Goal: Task Accomplishment & Management: Manage account settings

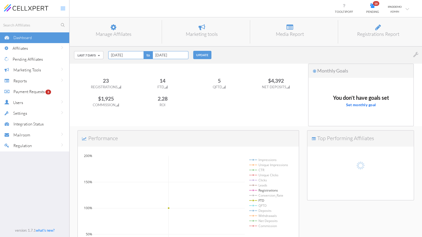
click at [31, 43] on div "Affiliates" at bounding box center [41, 48] width 57 height 11
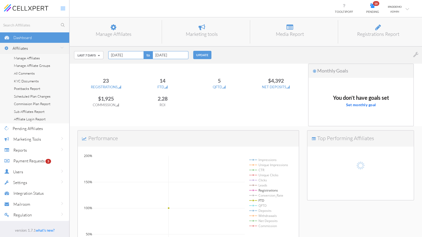
click at [21, 58] on span "Manage Affiliates" at bounding box center [27, 58] width 26 height 4
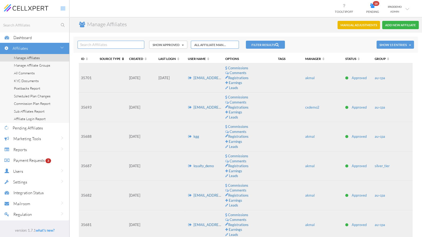
click at [109, 58] on span "Source Type" at bounding box center [113, 59] width 26 height 4
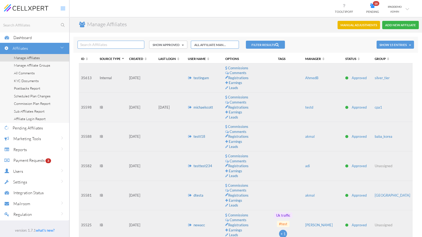
click at [109, 58] on span "Source Type" at bounding box center [113, 59] width 26 height 4
click at [97, 45] on input "text" at bounding box center [111, 45] width 67 height 8
click at [204, 78] on link "testingam" at bounding box center [202, 78] width 16 height 4
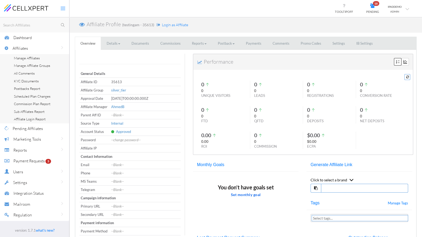
click at [334, 43] on link "Settings" at bounding box center [338, 43] width 23 height 13
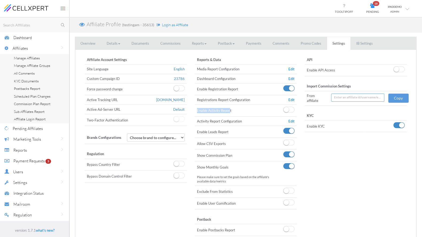
drag, startPoint x: 197, startPoint y: 108, endPoint x: 231, endPoint y: 108, distance: 34.2
click at [231, 108] on td "Enable Activity Report" at bounding box center [238, 111] width 87 height 12
drag, startPoint x: 205, startPoint y: 99, endPoint x: 239, endPoint y: 99, distance: 34.0
click at [239, 99] on td "Registrations Report Configuration" at bounding box center [238, 100] width 87 height 10
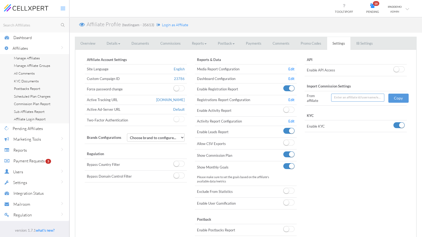
click at [293, 78] on link "Edit" at bounding box center [292, 79] width 6 height 4
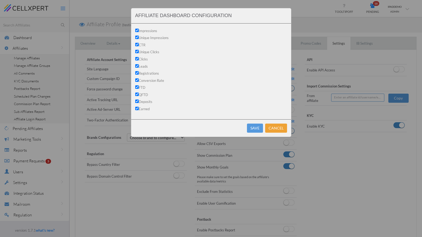
click at [281, 131] on button "Cancel" at bounding box center [276, 128] width 22 height 9
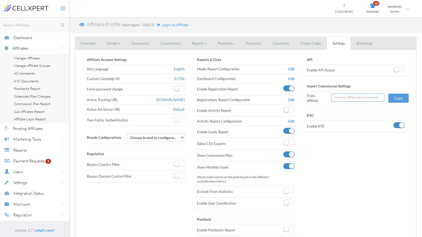
click at [175, 41] on link "Commissions" at bounding box center [170, 43] width 31 height 13
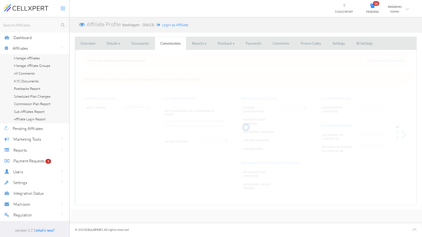
select select "string:CPA by Country"
select select "string:True"
type input "AF:2, AU:22"
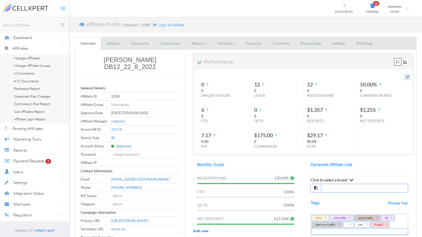
click at [176, 43] on link "Commissions" at bounding box center [170, 43] width 31 height 13
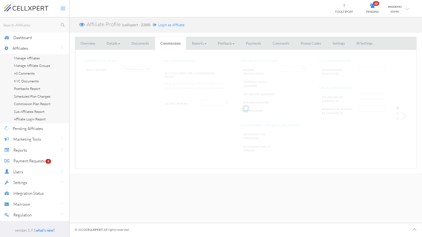
select select "string:Trader Tiers"
select select "string:True"
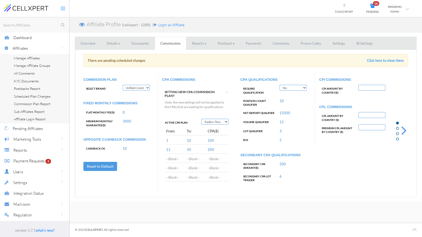
click at [402, 129] on span at bounding box center [405, 130] width 16 height 15
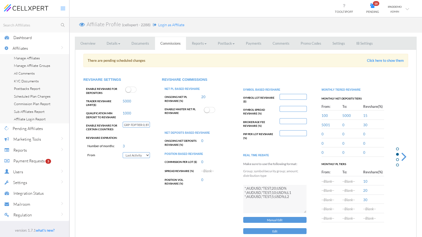
click at [36, 141] on span "Marketing Tools" at bounding box center [27, 139] width 28 height 5
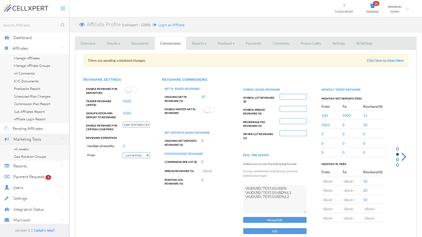
click at [174, 24] on span "Login as Affiliate" at bounding box center [171, 24] width 26 height 5
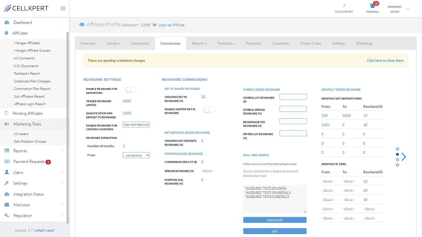
scroll to position [15, 0]
click at [27, 153] on div "Reports" at bounding box center [41, 151] width 56 height 11
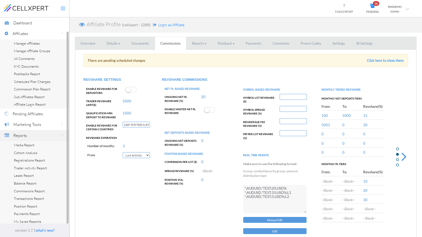
click at [27, 146] on span "Media Report" at bounding box center [24, 145] width 21 height 4
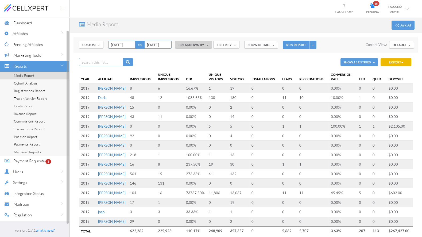
scroll to position [14, 0]
click at [27, 54] on span "Marketing Tools" at bounding box center [27, 55] width 28 height 5
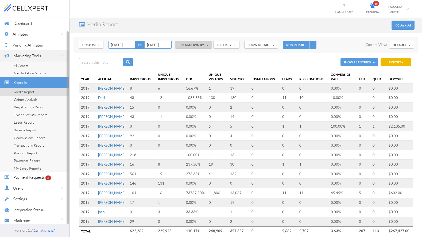
click at [28, 66] on link "All Assets" at bounding box center [34, 66] width 69 height 8
